Goal: Task Accomplishment & Management: Manage account settings

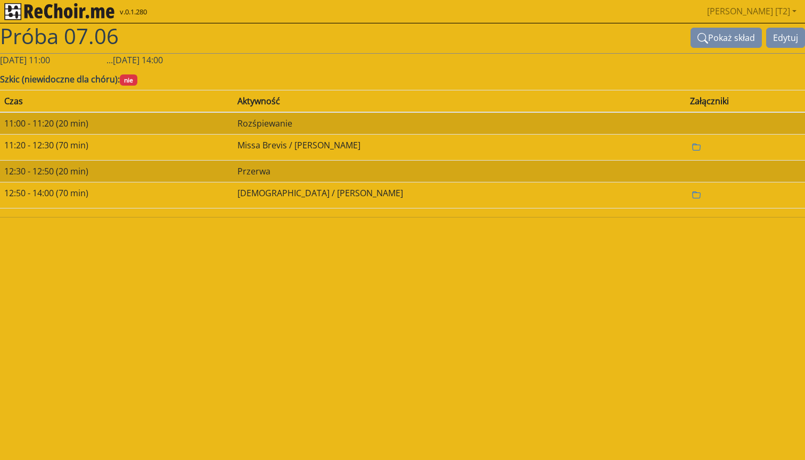
click at [73, 9] on img "rekłajer mi" at bounding box center [59, 11] width 110 height 17
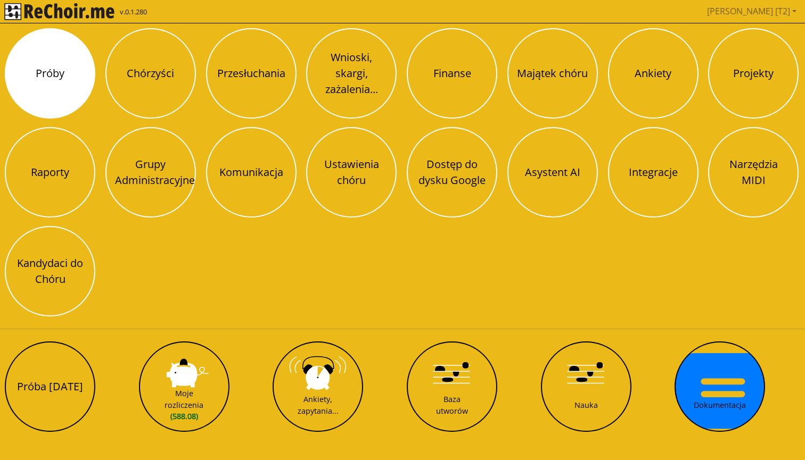
click at [63, 89] on button "Próby" at bounding box center [50, 73] width 90 height 90
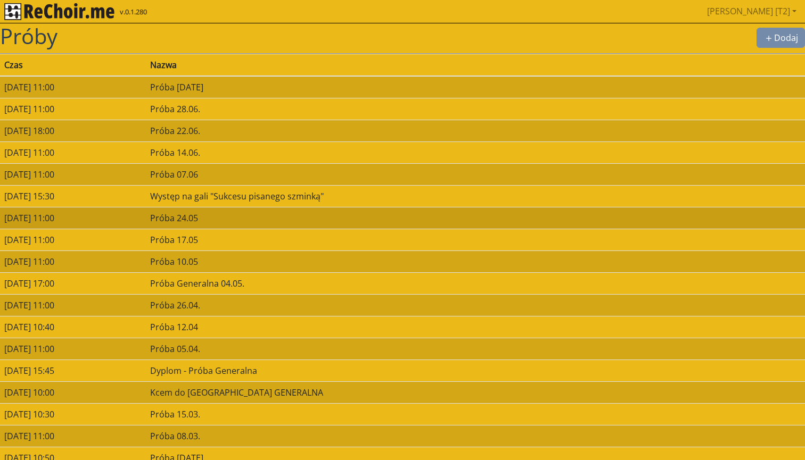
click at [61, 220] on td "[DATE] 11:00" at bounding box center [73, 218] width 146 height 22
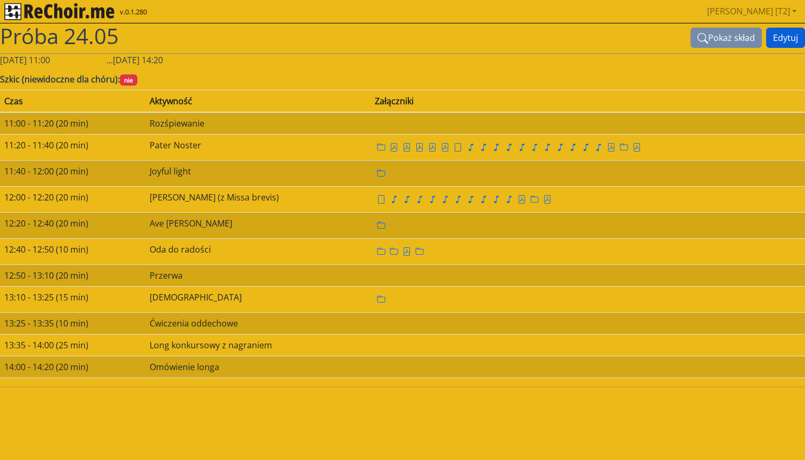
click at [780, 35] on button "Edytuj" at bounding box center [785, 38] width 39 height 20
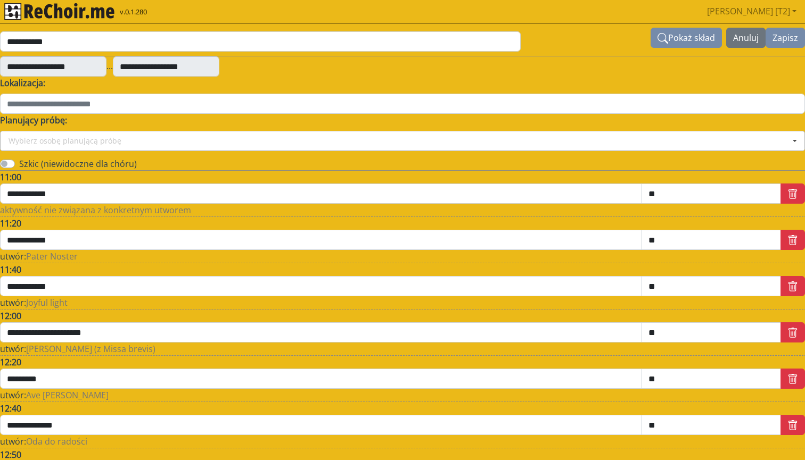
click at [76, 139] on div "Wybierz osobę planującą próbę" at bounding box center [65, 140] width 113 height 7
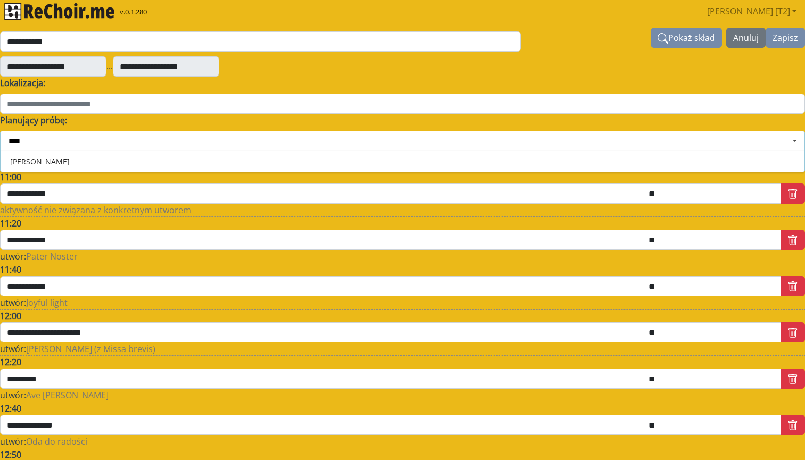
type input "*****"
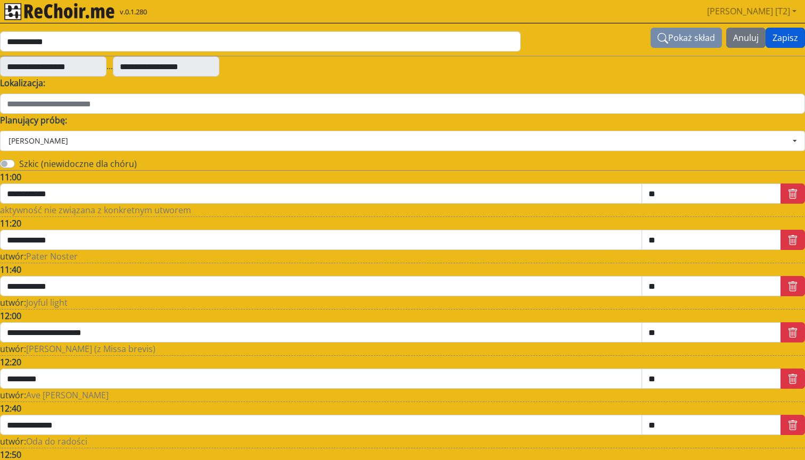
click at [782, 41] on button "Zapisz" at bounding box center [784, 38] width 39 height 20
